Goal: Task Accomplishment & Management: Use online tool/utility

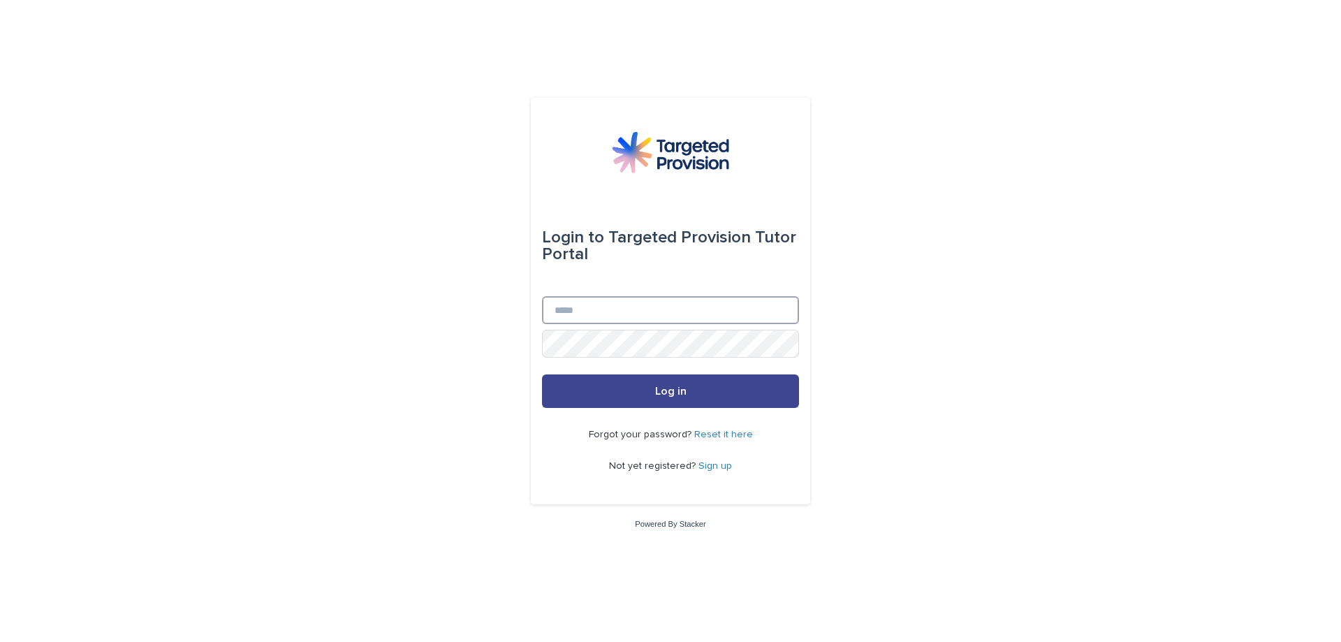
type input "**********"
click at [638, 384] on button "Log in" at bounding box center [670, 392] width 257 height 34
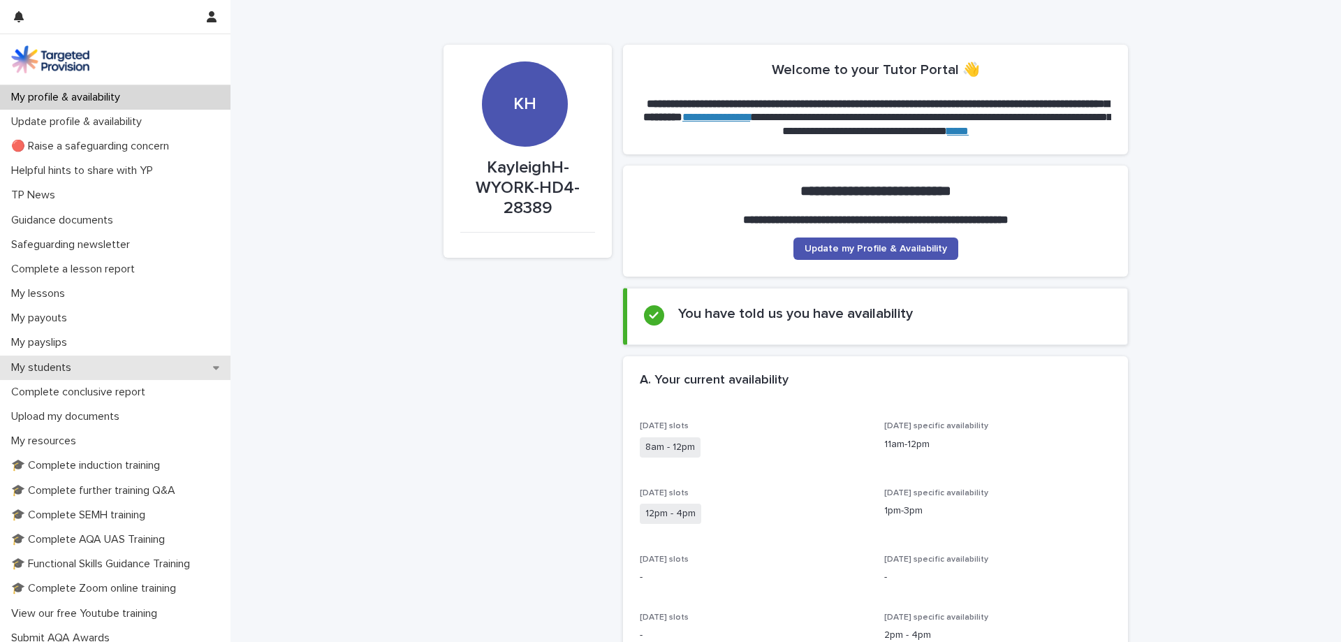
click at [64, 368] on p "My students" at bounding box center [44, 367] width 77 height 13
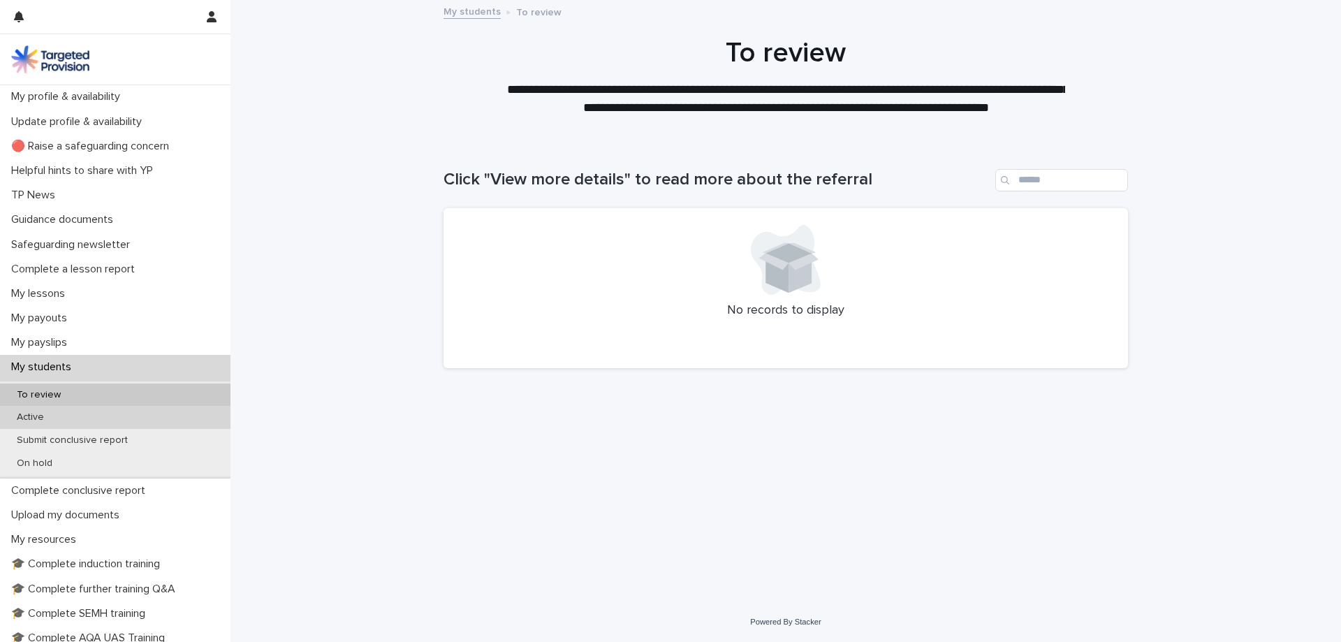
click at [71, 412] on div "Active" at bounding box center [115, 417] width 231 height 23
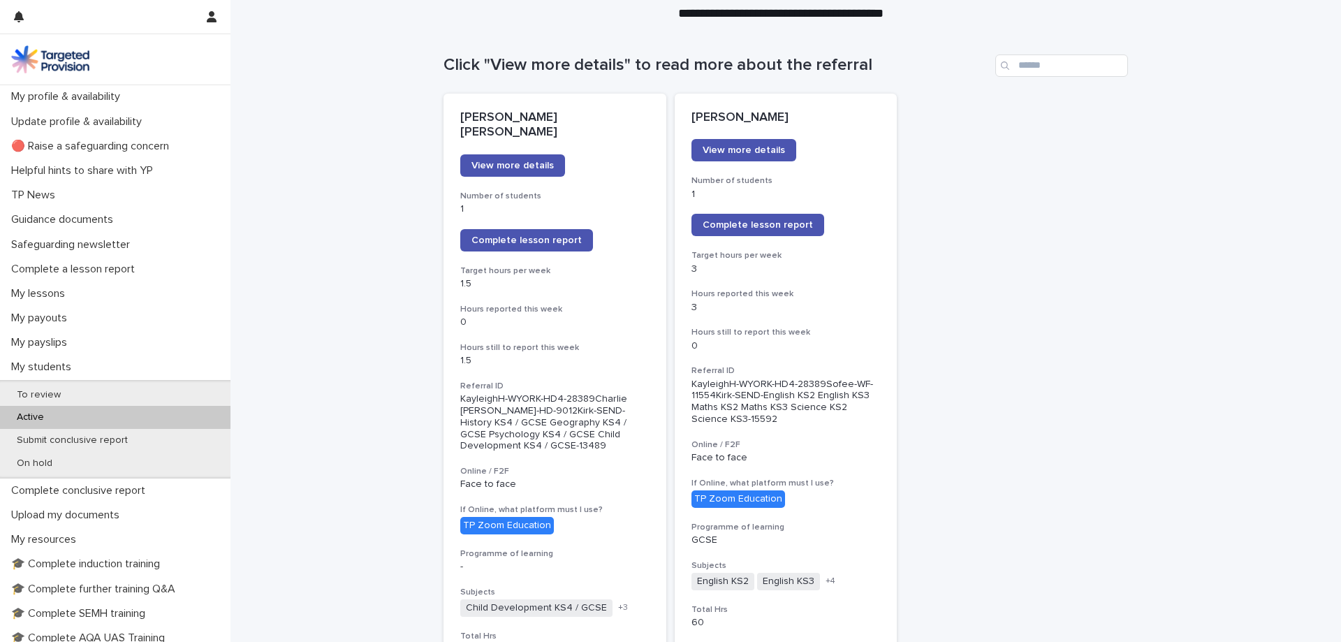
scroll to position [140, 0]
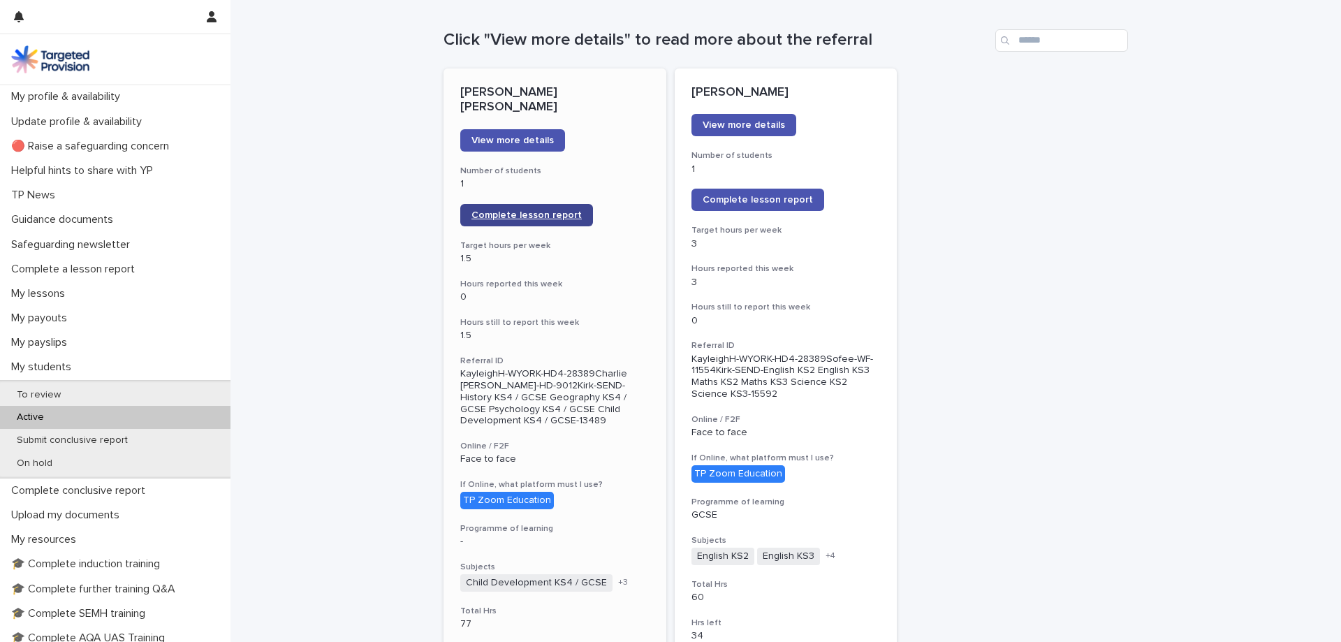
click at [472, 210] on span "Complete lesson report" at bounding box center [527, 215] width 110 height 10
click at [37, 460] on p "On hold" at bounding box center [35, 464] width 58 height 12
